Goal: Check status: Check status

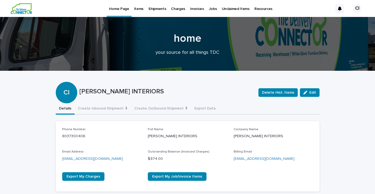
click at [140, 9] on p "Items" at bounding box center [138, 5] width 9 height 11
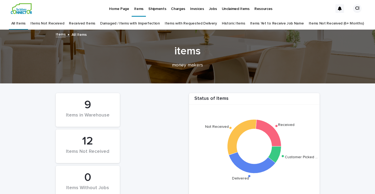
click at [88, 25] on link "Received Items" at bounding box center [82, 23] width 26 height 13
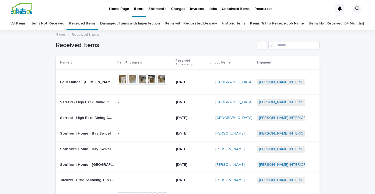
click at [60, 23] on link "Items Not Received" at bounding box center [47, 23] width 34 height 13
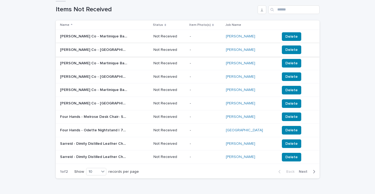
scroll to position [36, 0]
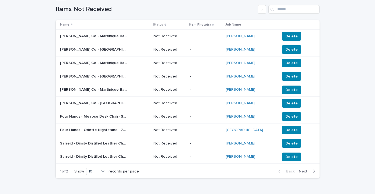
click at [301, 169] on span "Next" at bounding box center [305, 171] width 12 height 4
